Goal: Task Accomplishment & Management: Manage account settings

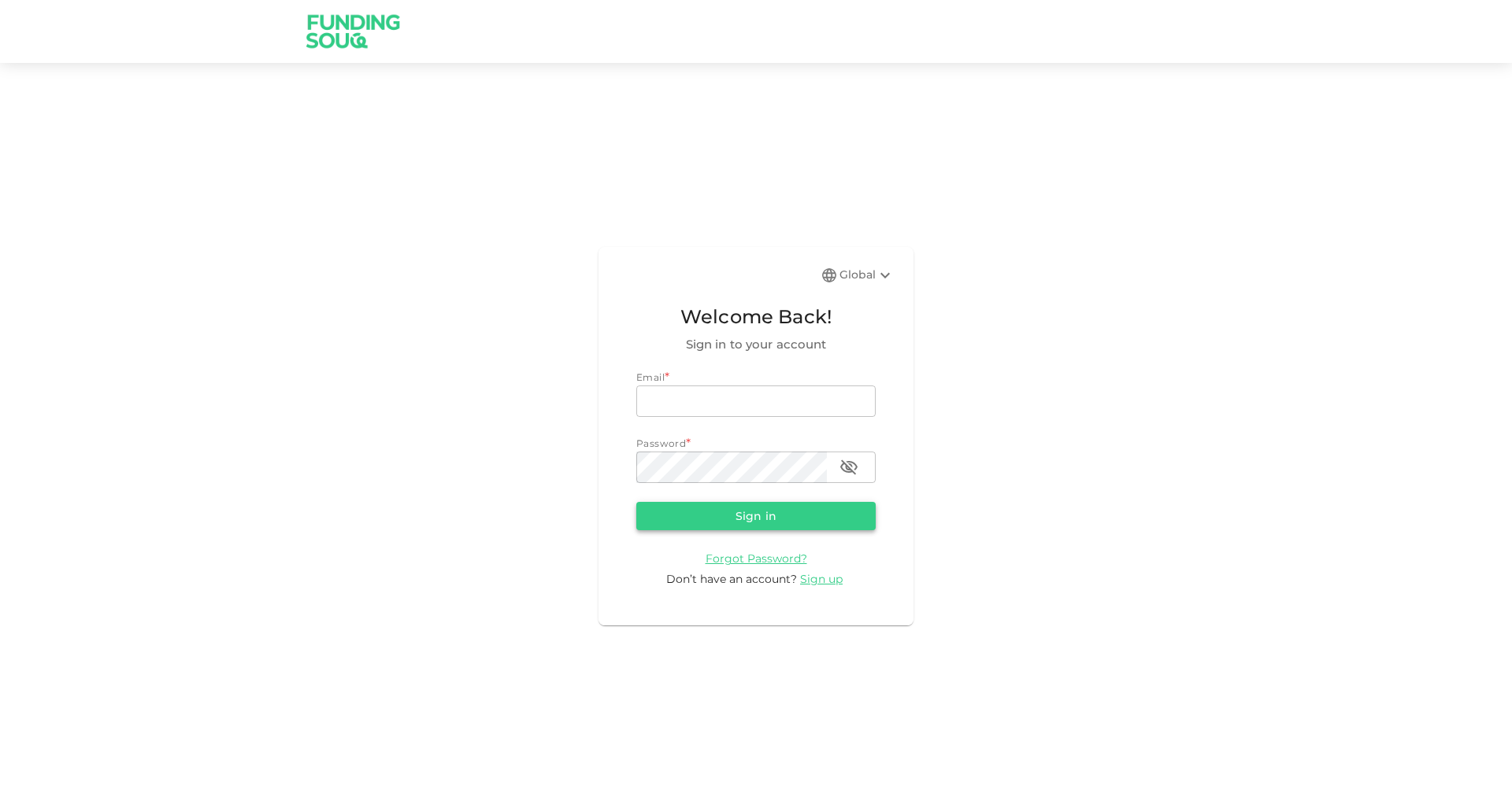
type input "[EMAIL_ADDRESS][DOMAIN_NAME]"
click at [767, 513] on button "Sign in" at bounding box center [756, 516] width 240 height 28
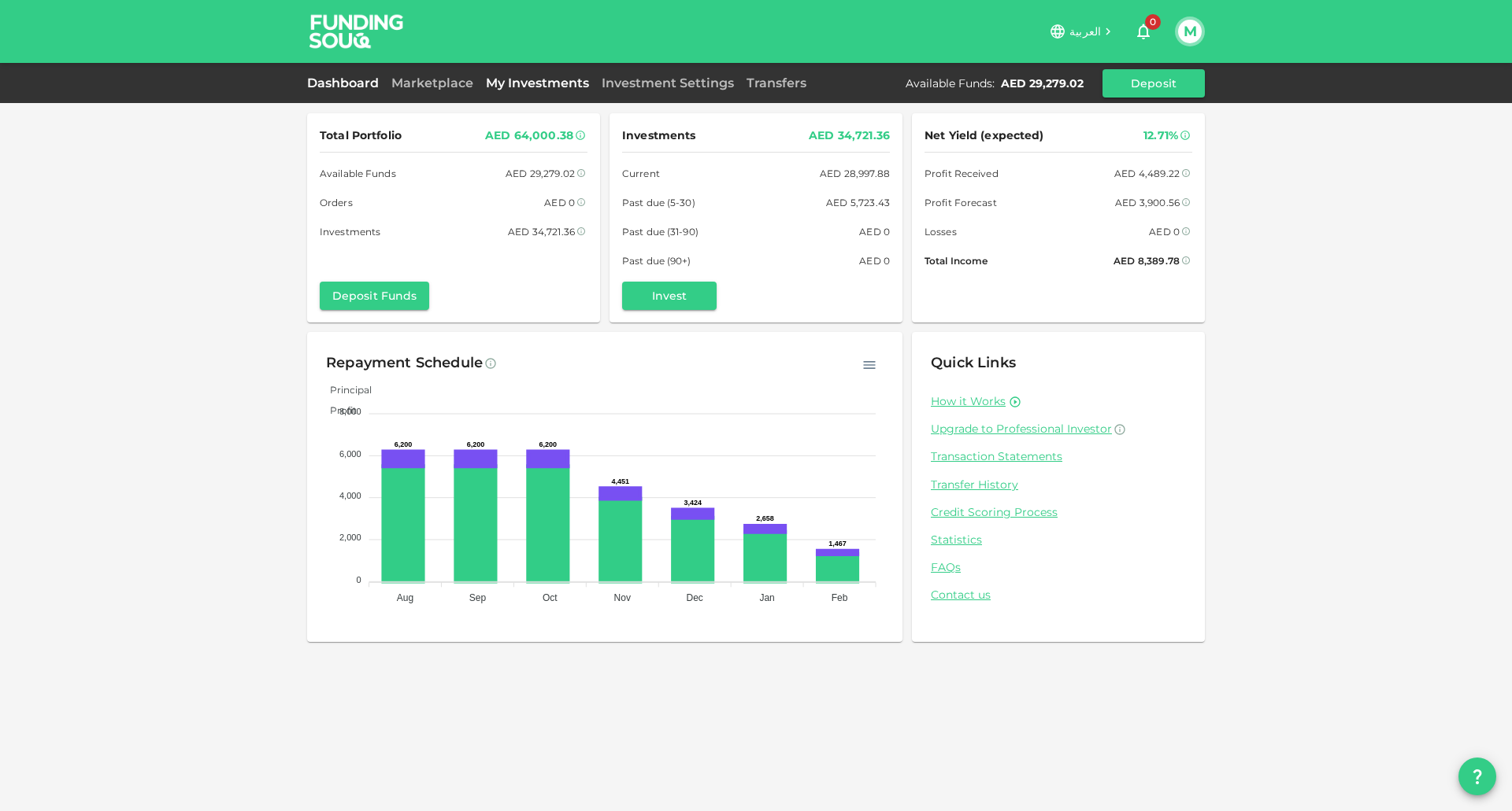
click at [535, 77] on link "My Investments" at bounding box center [537, 83] width 116 height 15
